Goal: Task Accomplishment & Management: Use online tool/utility

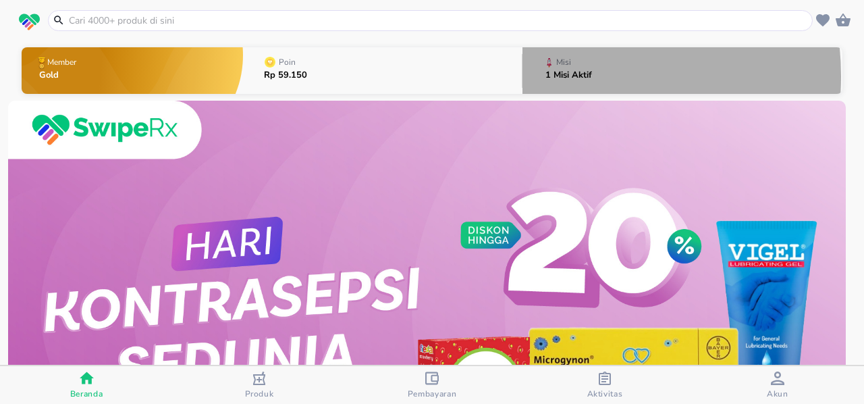
click at [545, 76] on p "1 Misi Aktif" at bounding box center [568, 75] width 47 height 9
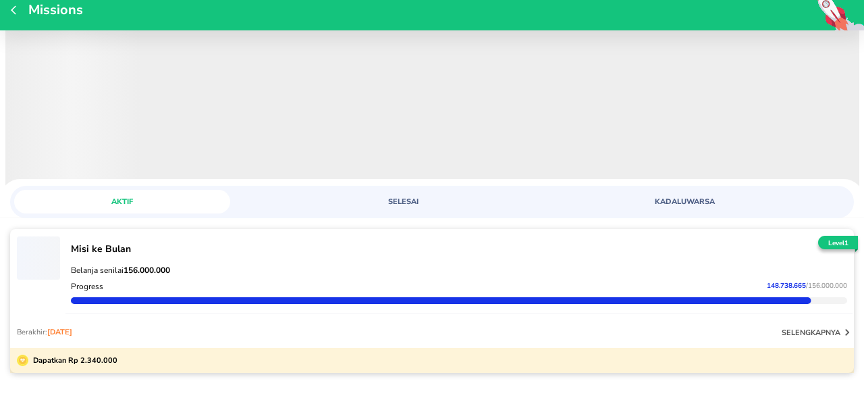
scroll to position [39, 0]
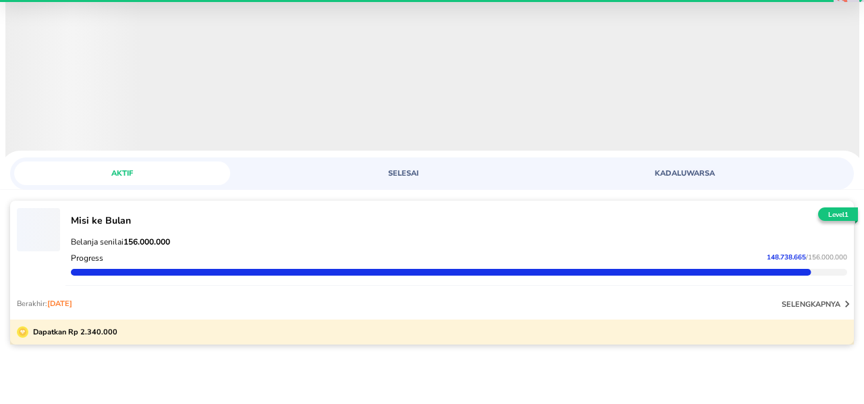
click at [807, 303] on p "selengkapnya" at bounding box center [811, 304] width 59 height 10
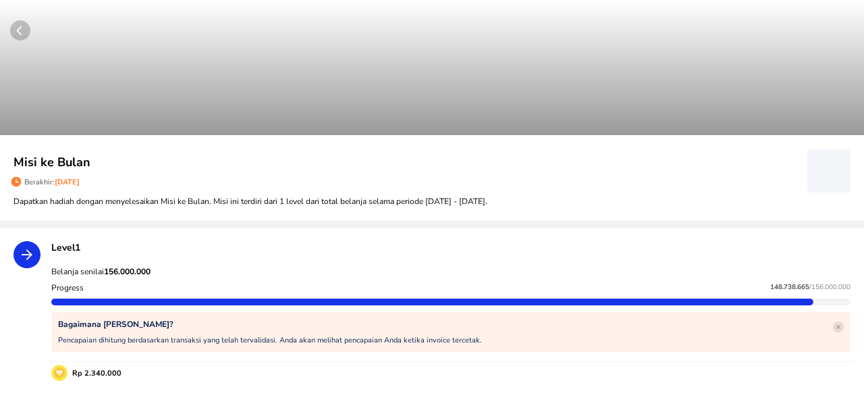
click at [22, 25] on circle "button" at bounding box center [20, 30] width 20 height 20
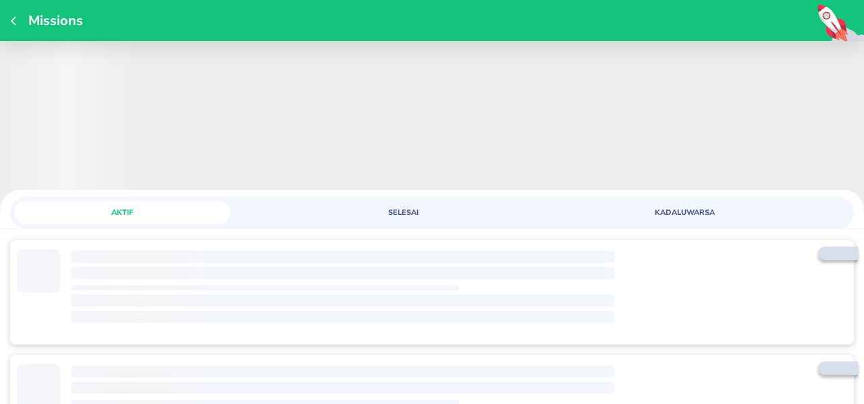
click at [13, 19] on icon "button" at bounding box center [13, 20] width 5 height 9
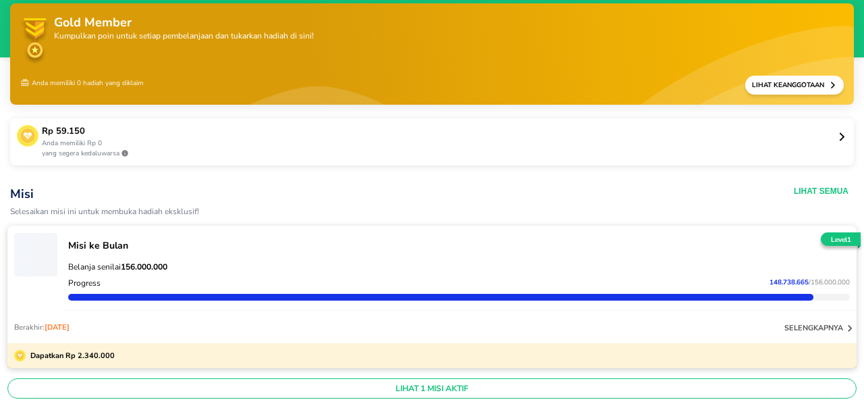
scroll to position [45, 0]
